Goal: Obtain resource: Download file/media

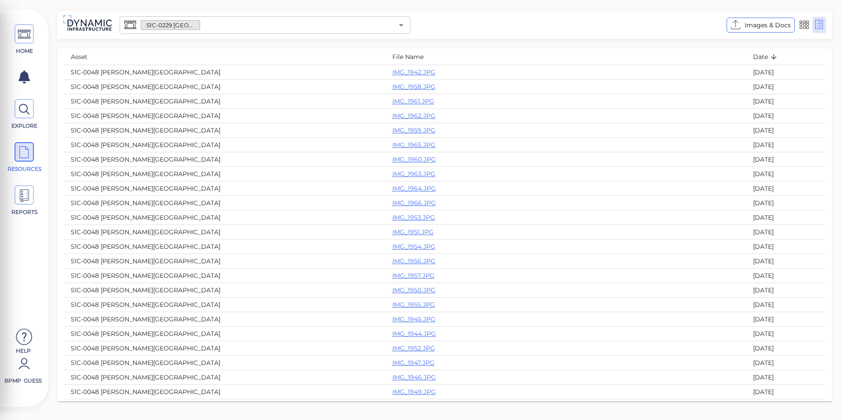
scroll to position [132, 0]
click at [22, 34] on icon at bounding box center [24, 35] width 13 height 20
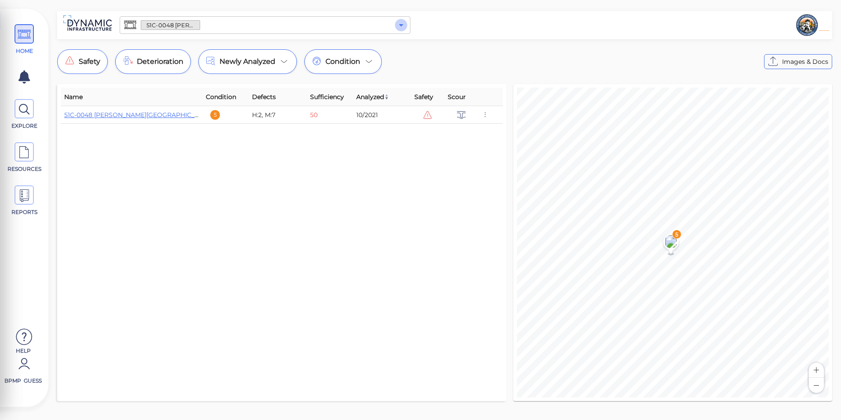
click at [396, 25] on icon "Open" at bounding box center [401, 25] width 11 height 11
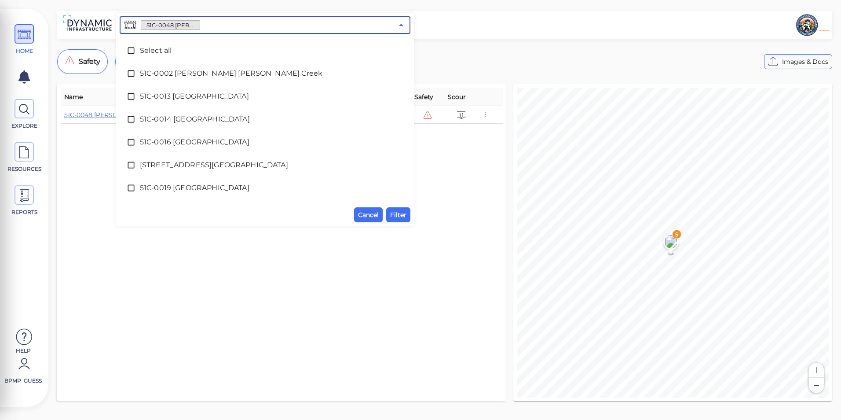
scroll to position [247, 0]
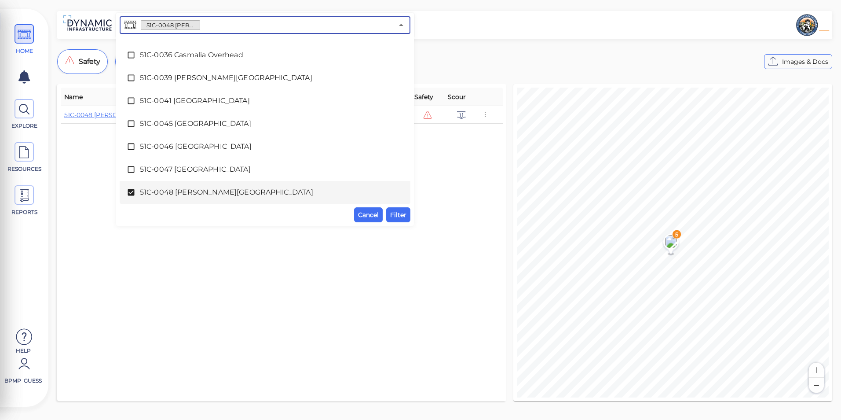
click at [211, 188] on span "51C-0048 [PERSON_NAME][GEOGRAPHIC_DATA]" at bounding box center [265, 192] width 250 height 11
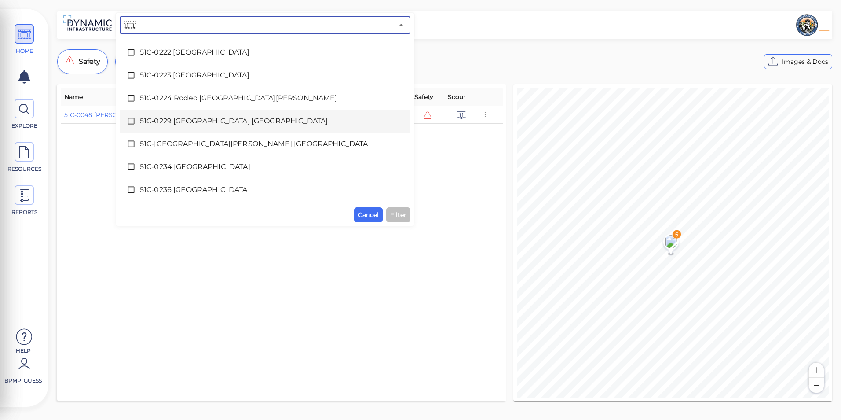
scroll to position [1831, 0]
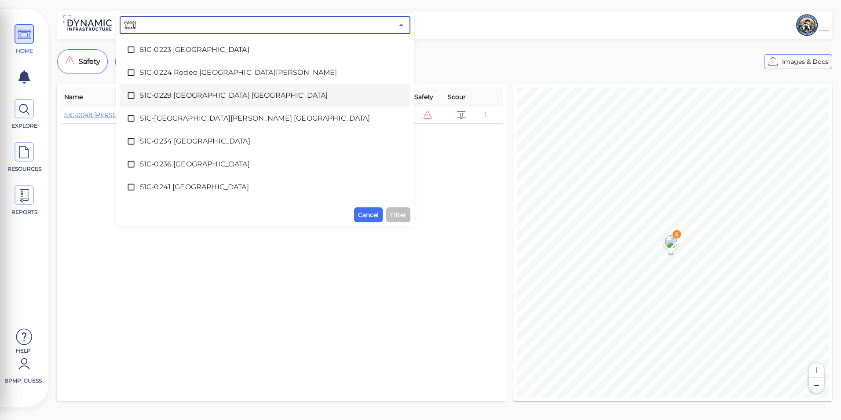
click at [133, 94] on icon at bounding box center [131, 95] width 9 height 9
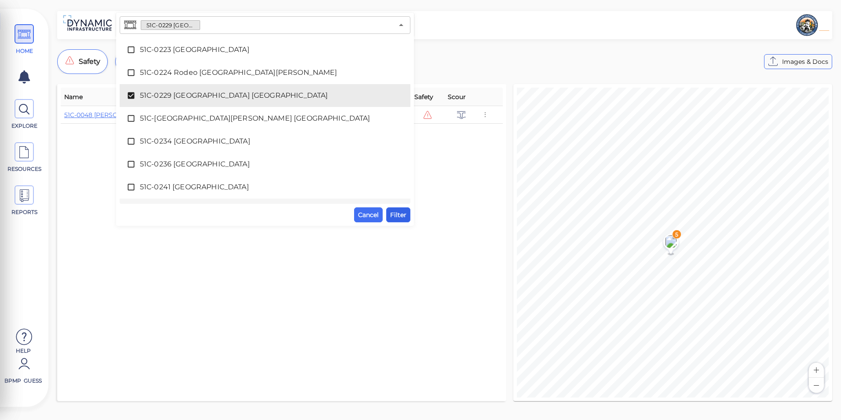
click at [396, 214] on span "Filter" at bounding box center [398, 214] width 16 height 11
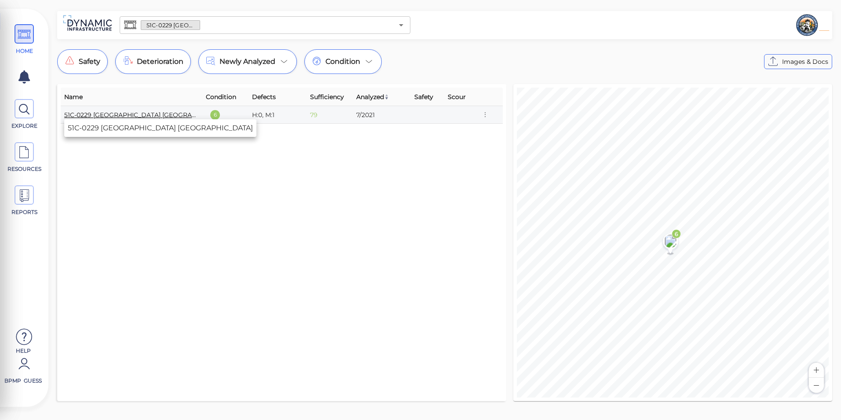
click at [151, 115] on link "51C-0229 [GEOGRAPHIC_DATA] [GEOGRAPHIC_DATA]" at bounding box center [146, 115] width 165 height 8
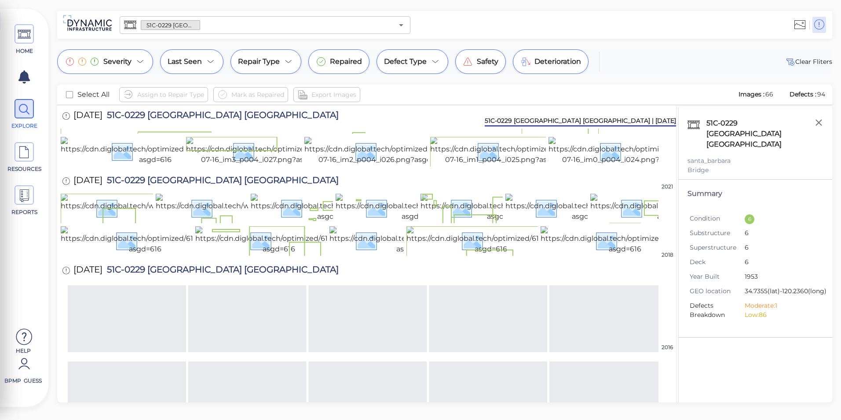
scroll to position [88, 0]
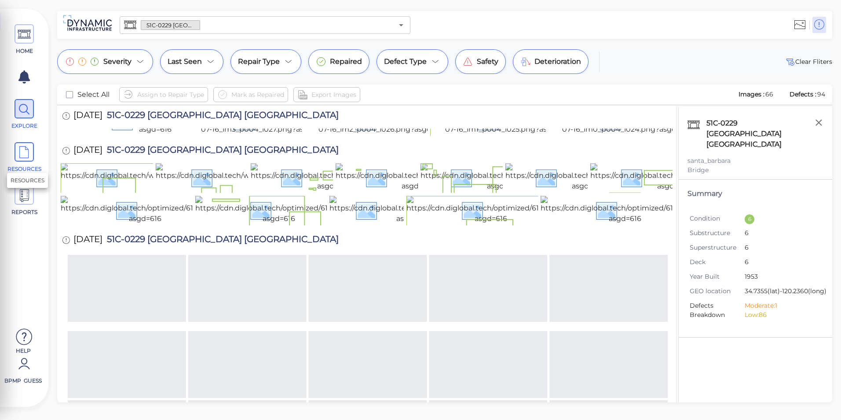
click at [18, 150] on icon at bounding box center [24, 153] width 13 height 20
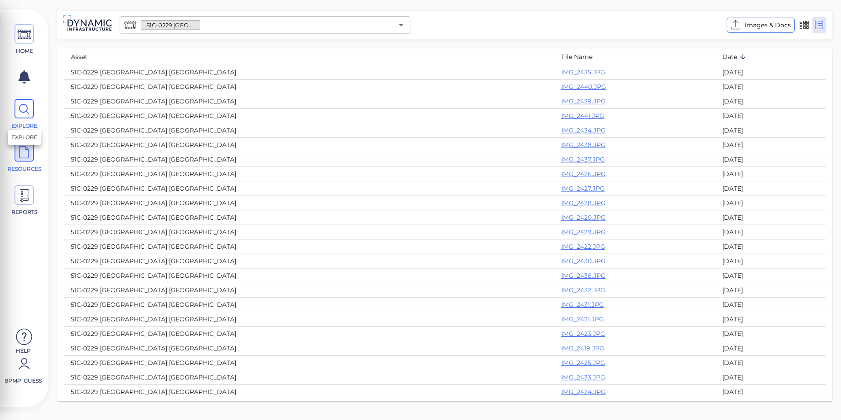
click at [28, 112] on icon at bounding box center [24, 109] width 13 height 20
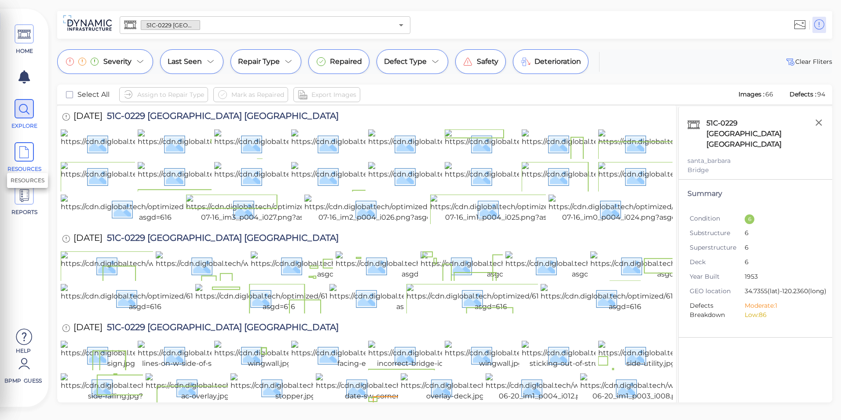
click at [27, 152] on icon at bounding box center [24, 153] width 13 height 20
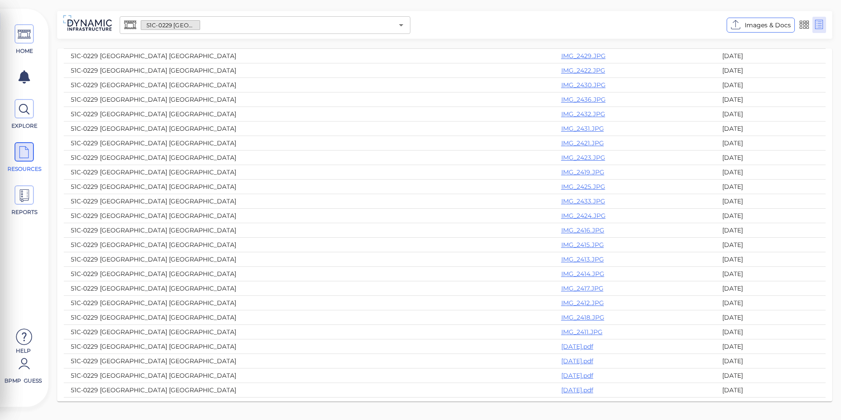
scroll to position [216, 0]
click at [561, 307] on link "2021-07-16.pdf" at bounding box center [577, 307] width 32 height 8
click at [561, 308] on link "2021-07-16.pdf" at bounding box center [577, 307] width 32 height 8
click at [23, 34] on icon at bounding box center [24, 35] width 13 height 20
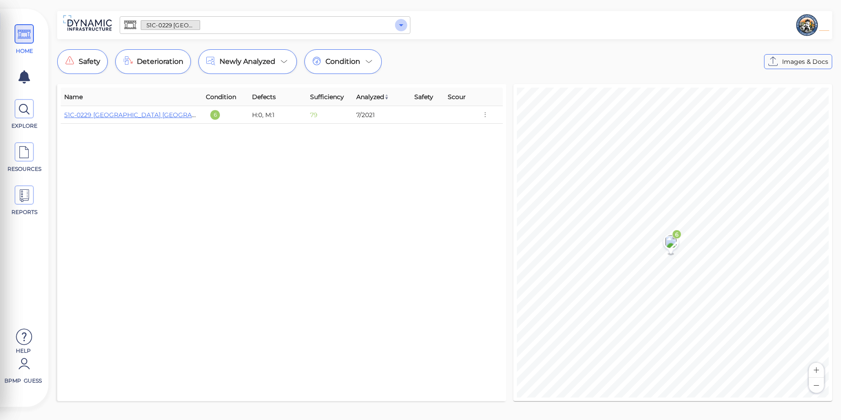
click at [404, 25] on icon "Open" at bounding box center [401, 25] width 11 height 11
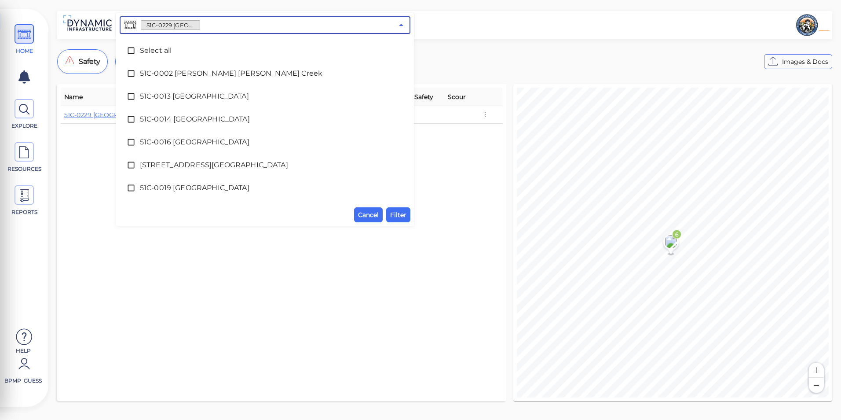
scroll to position [1735, 0]
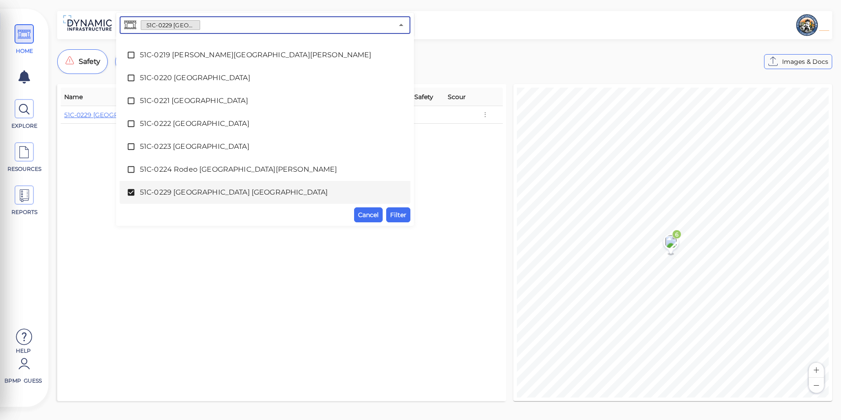
click at [246, 190] on span "51C-0229 [GEOGRAPHIC_DATA] [GEOGRAPHIC_DATA]" at bounding box center [265, 192] width 250 height 11
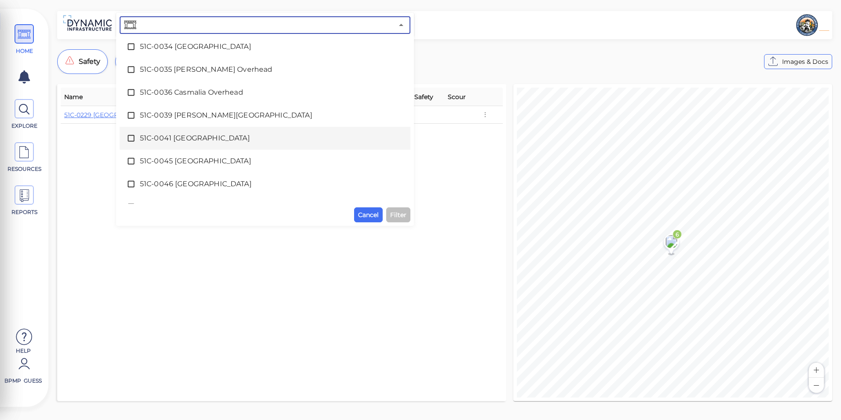
scroll to position [194, 0]
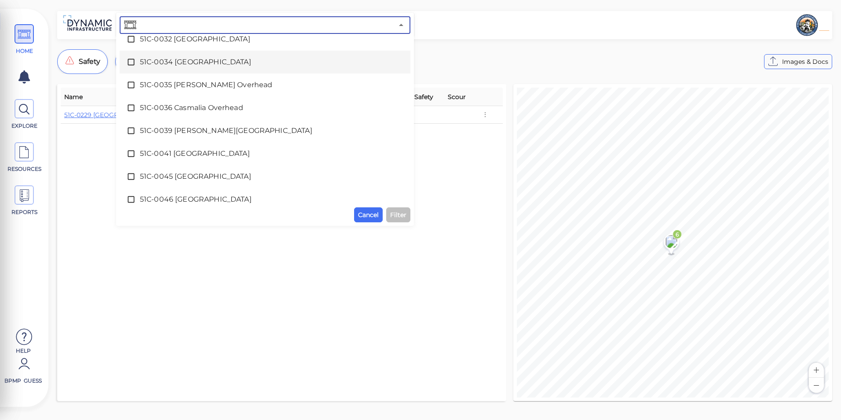
click at [275, 67] on div "51C-0034 Casmalia Creek Bridge" at bounding box center [265, 62] width 277 height 18
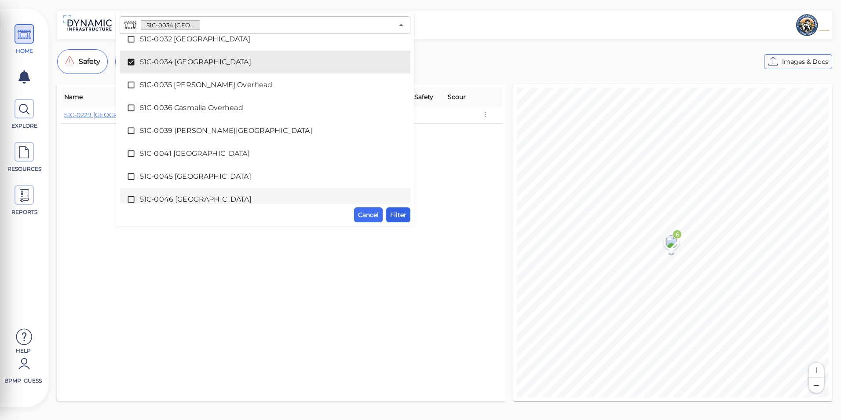
click at [400, 213] on span "Filter" at bounding box center [398, 214] width 16 height 11
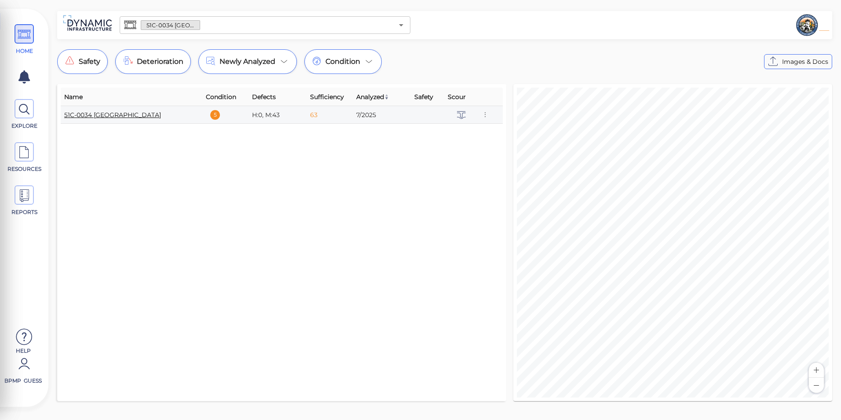
click at [128, 115] on link "51C-0034 Casmalia Creek Bridge" at bounding box center [112, 115] width 97 height 8
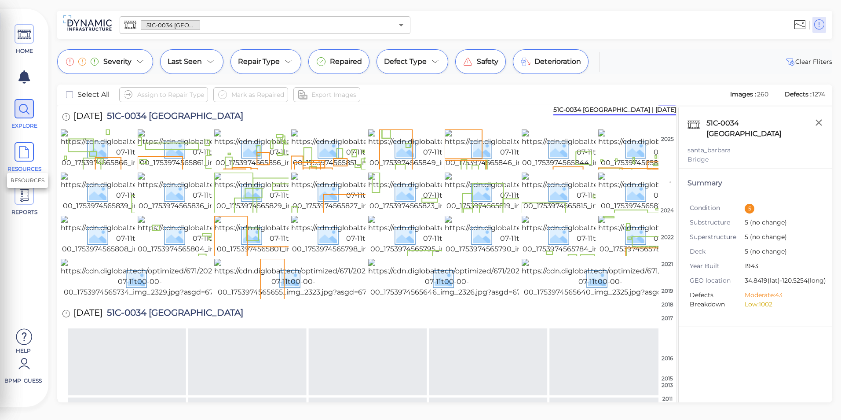
click at [32, 160] on span at bounding box center [24, 151] width 19 height 19
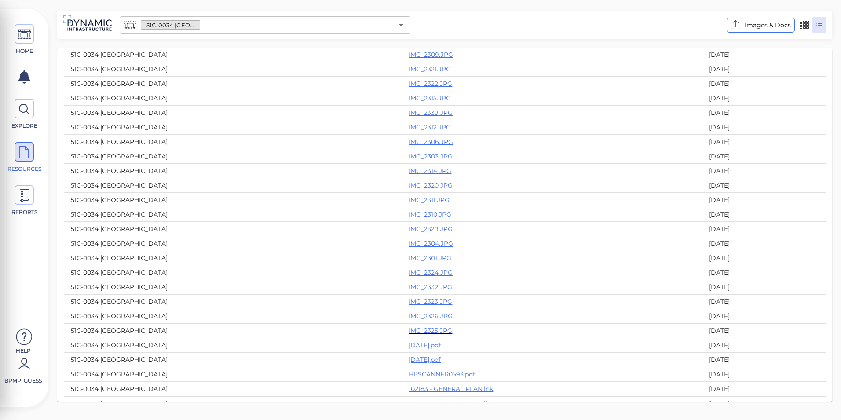
scroll to position [308, 0]
click at [435, 327] on link "2022-07-20.pdf" at bounding box center [425, 331] width 32 height 8
click at [429, 346] on link "2024-06-28.pdf" at bounding box center [425, 345] width 32 height 8
click at [425, 356] on link "2019-7-11.pdf" at bounding box center [425, 360] width 32 height 8
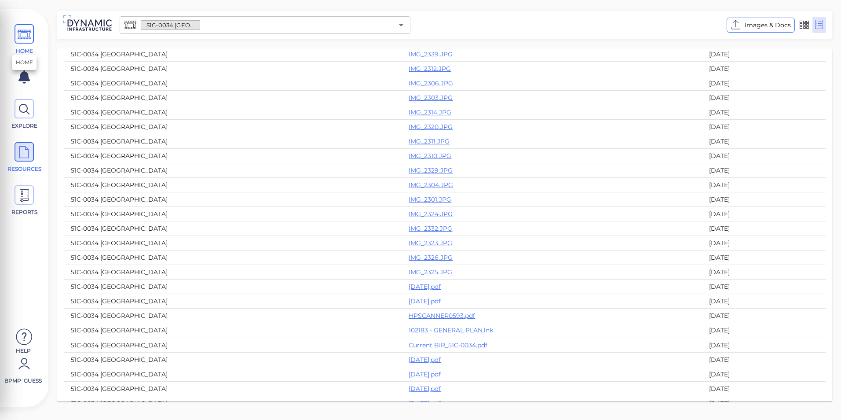
click at [34, 35] on span "HOME" at bounding box center [24, 39] width 40 height 31
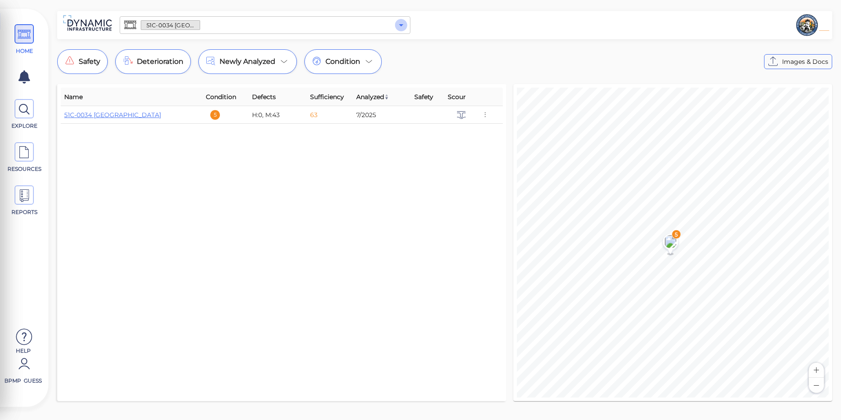
click at [402, 21] on icon "Open" at bounding box center [401, 25] width 11 height 11
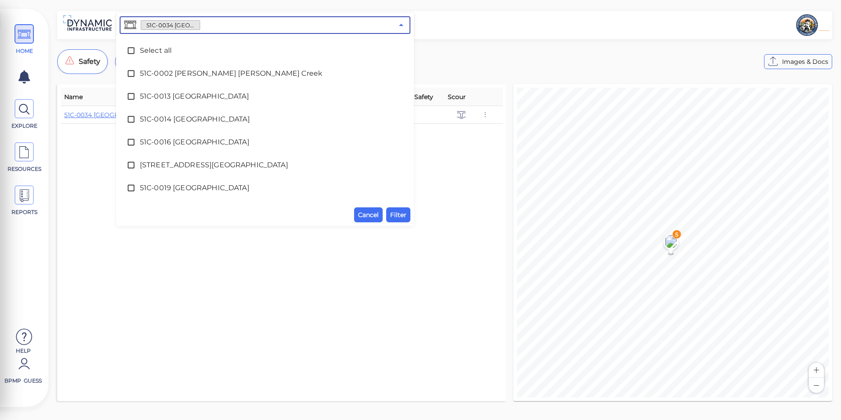
scroll to position [64, 0]
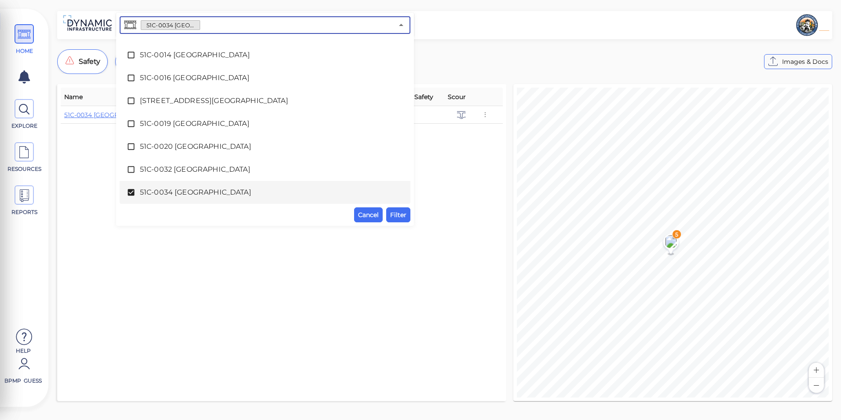
click at [219, 188] on span "51C-0034 Casmalia Creek Bridge" at bounding box center [265, 192] width 250 height 11
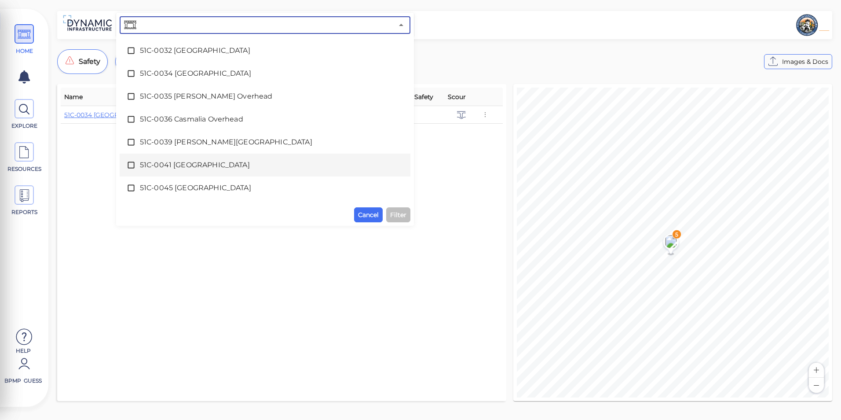
scroll to position [196, 0]
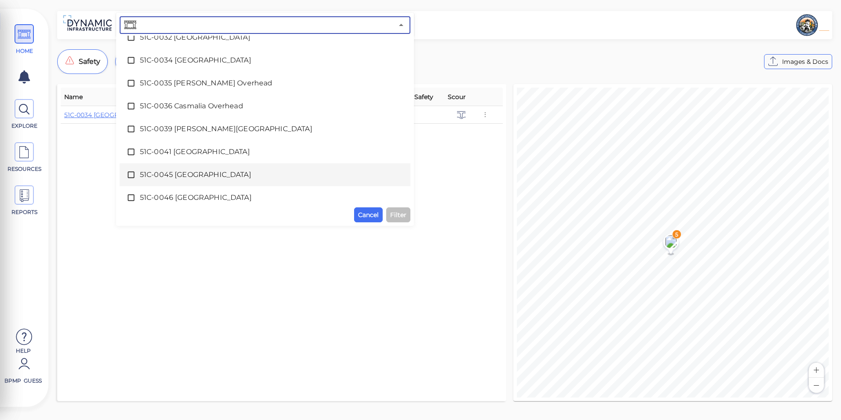
click at [220, 173] on span "51C-0045 Oak Creek Bridge" at bounding box center [265, 174] width 250 height 11
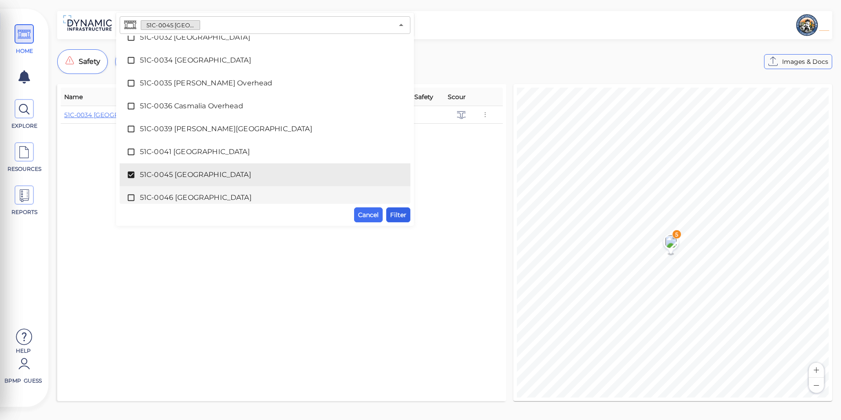
click at [398, 214] on span "Filter" at bounding box center [398, 214] width 16 height 11
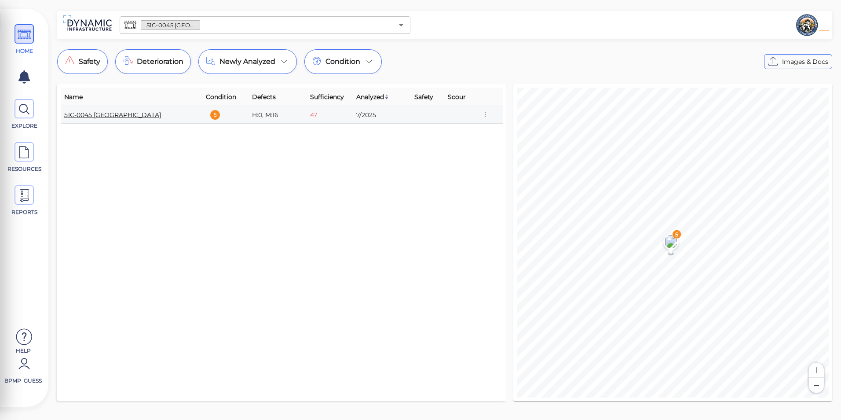
click at [117, 115] on link "51C-0045 Oak Creek Bridge" at bounding box center [112, 115] width 97 height 8
